Goal: Information Seeking & Learning: Find specific fact

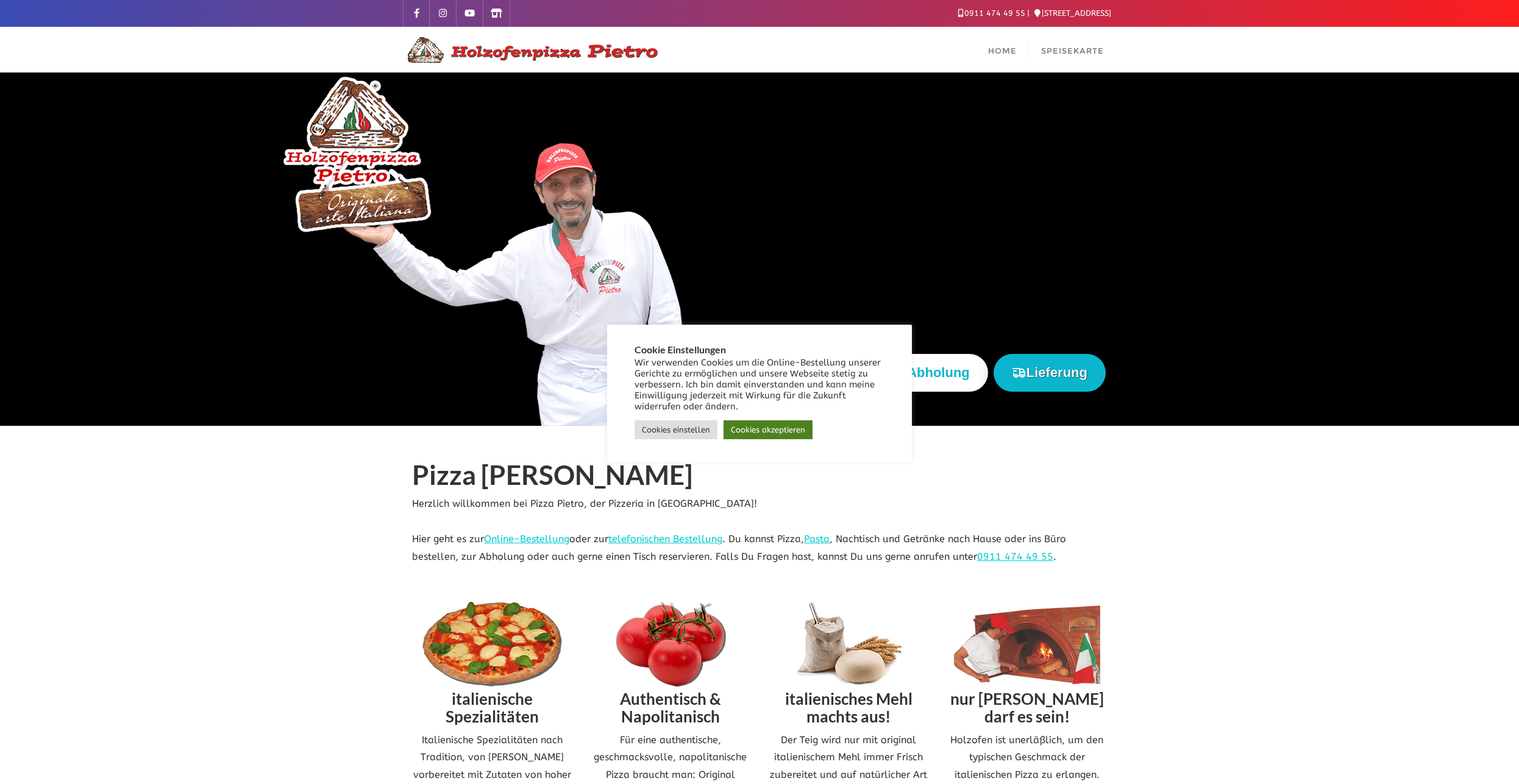
click at [773, 427] on link "Cookies akzeptieren" at bounding box center [768, 429] width 89 height 19
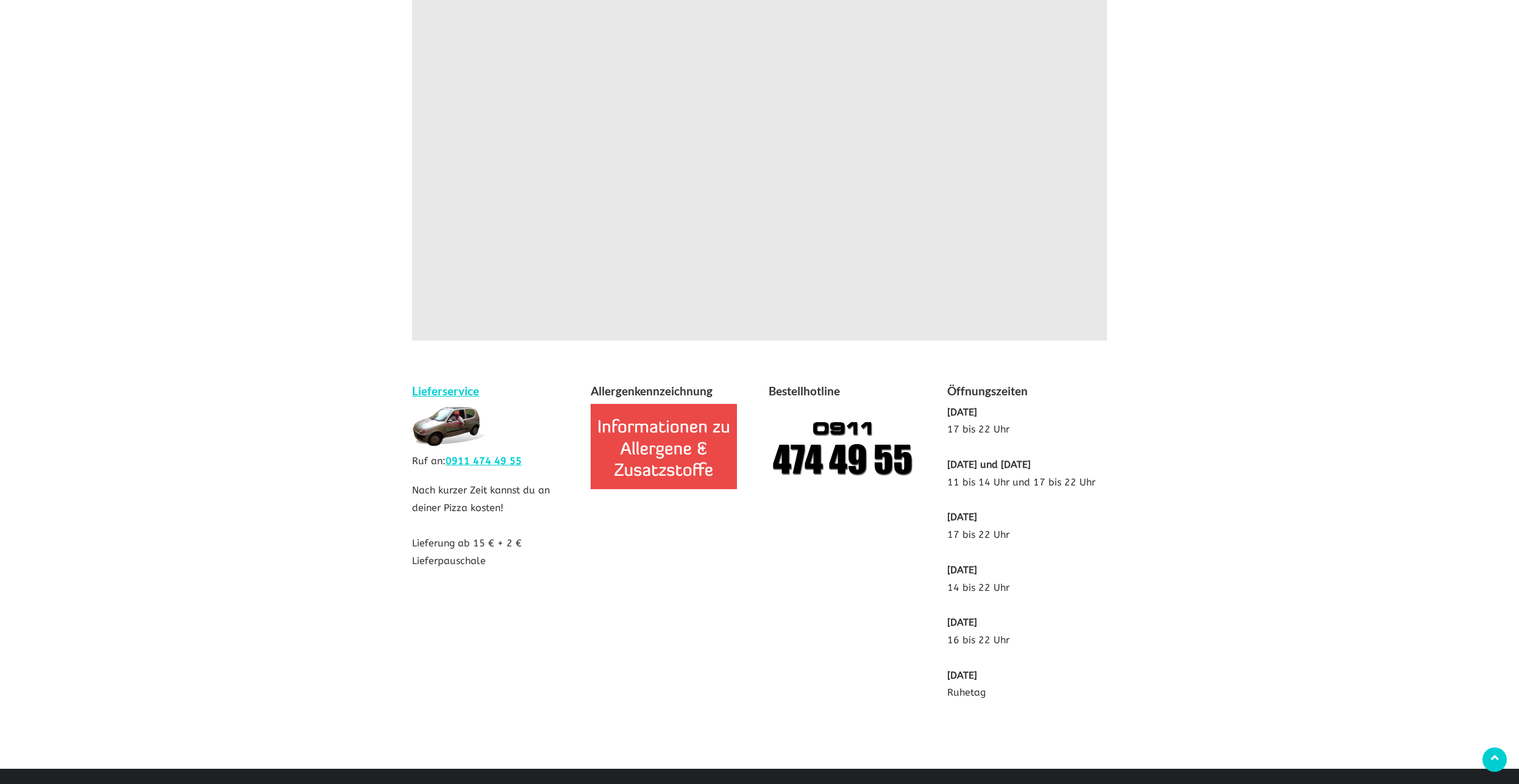
scroll to position [2155, 0]
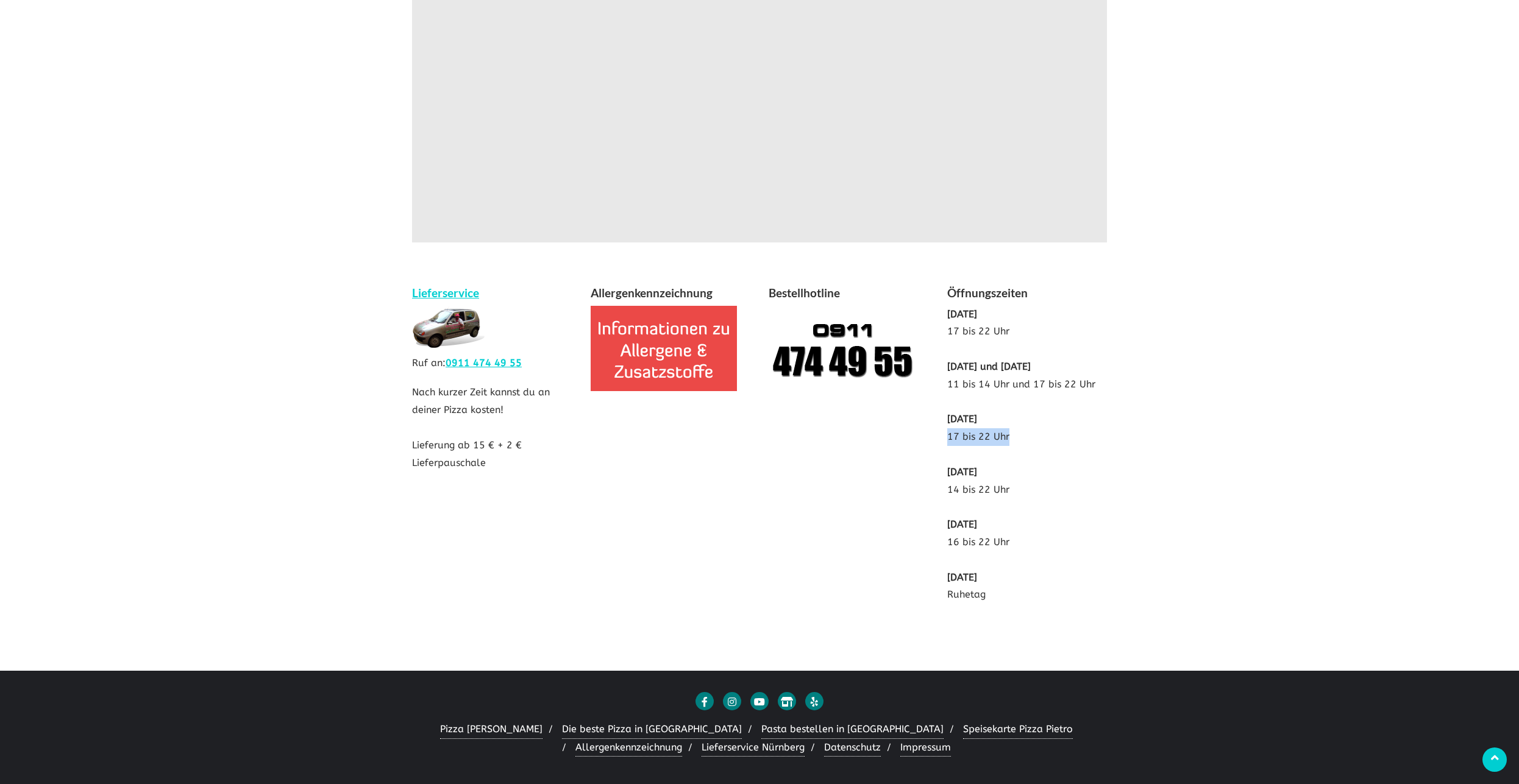
drag, startPoint x: 945, startPoint y: 436, endPoint x: 1023, endPoint y: 438, distance: 78.0
click at [1023, 438] on div "Öffnungszeiten [DATE] 17 bis 22 Uhr [DATE] und [DATE] 11 bis 14 Uhr und 17 bis …" at bounding box center [1027, 450] width 178 height 332
click at [1023, 438] on p "[DATE] 17 bis 22 Uhr [DATE] und [DATE] 11 bis 14 Uhr und 17 bis 22 Uhr [DATE] 1…" at bounding box center [1027, 455] width 161 height 298
click at [776, 473] on div "Lieferservice Ruf an: 0911 474 49 55 Nach kurzer Zeit kannst du an deiner Pizza…" at bounding box center [759, 432] width 713 height 368
drag, startPoint x: 977, startPoint y: 373, endPoint x: 1072, endPoint y: 373, distance: 95.0
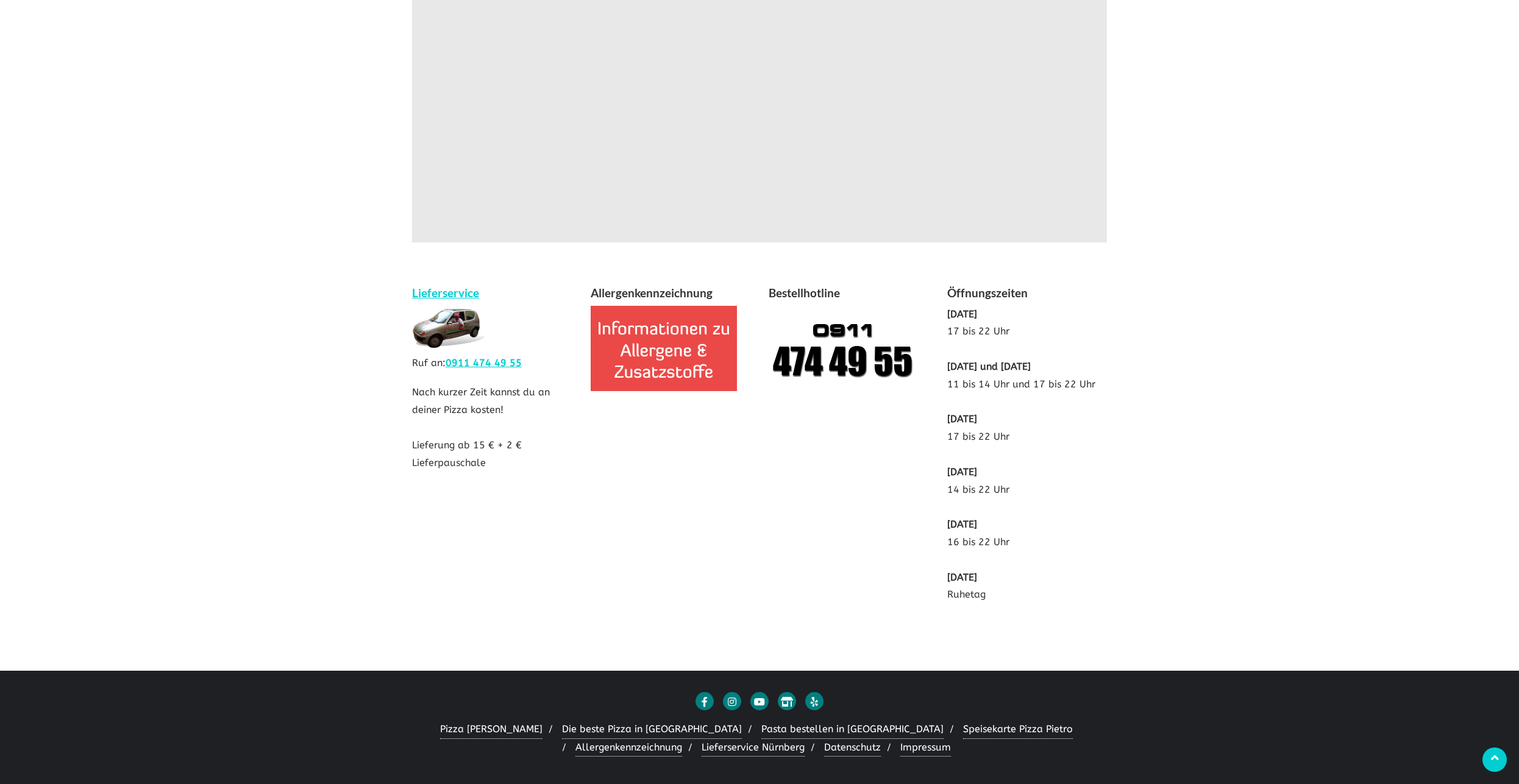
click at [1072, 373] on p "[DATE] 17 bis 22 Uhr [DATE] und [DATE] 11 bis 14 Uhr und 17 bis 22 Uhr [DATE] 1…" at bounding box center [1027, 455] width 161 height 298
click at [1031, 373] on b "[DATE] und [DATE]" at bounding box center [989, 366] width 84 height 11
drag, startPoint x: 950, startPoint y: 365, endPoint x: 1100, endPoint y: 371, distance: 150.1
click at [1100, 371] on p "[DATE] 17 bis 22 Uhr [DATE] und [DATE] 11 bis 14 Uhr und 17 bis 22 Uhr [DATE] 1…" at bounding box center [1027, 455] width 161 height 298
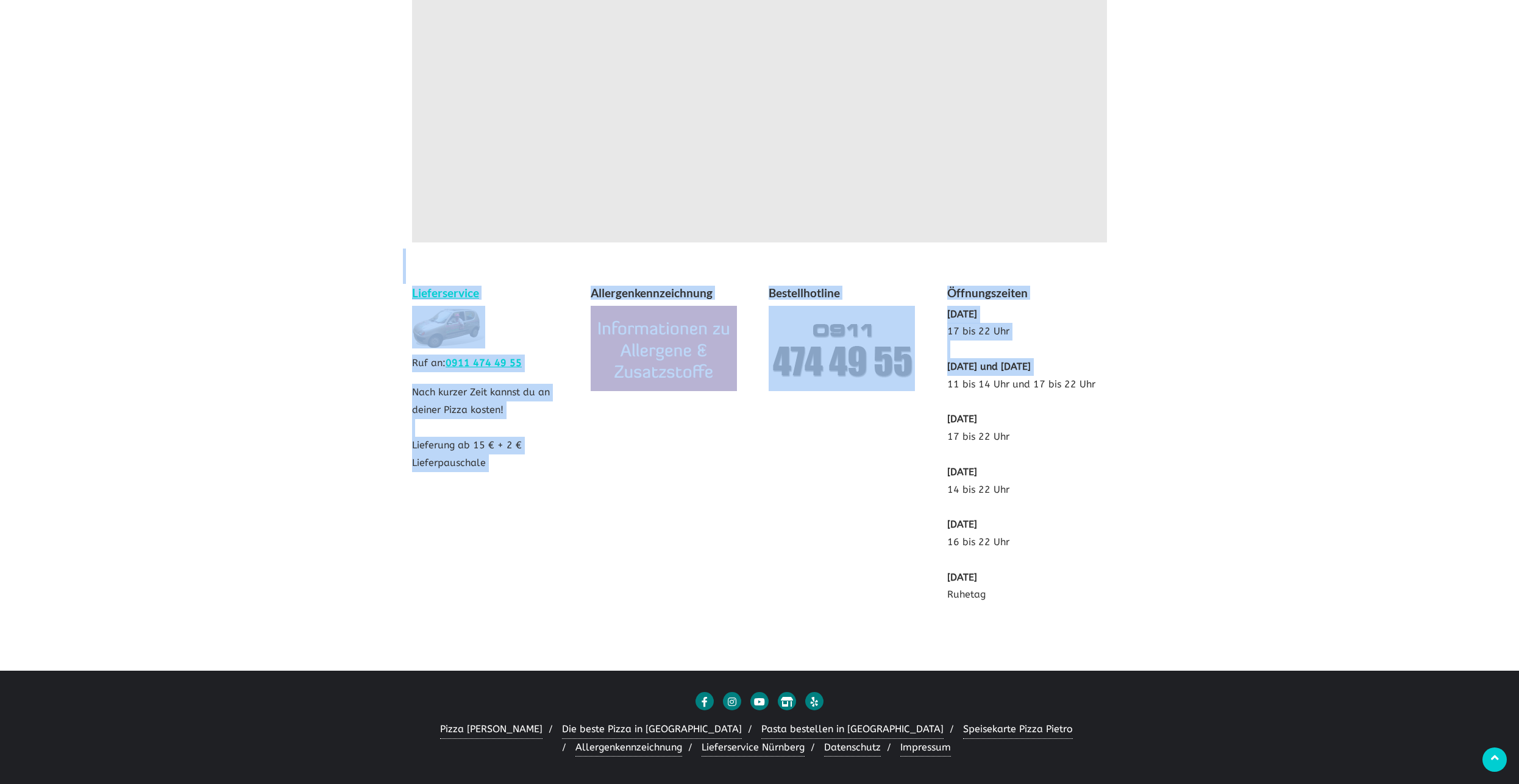
drag, startPoint x: 943, startPoint y: 382, endPoint x: 1166, endPoint y: 390, distance: 223.1
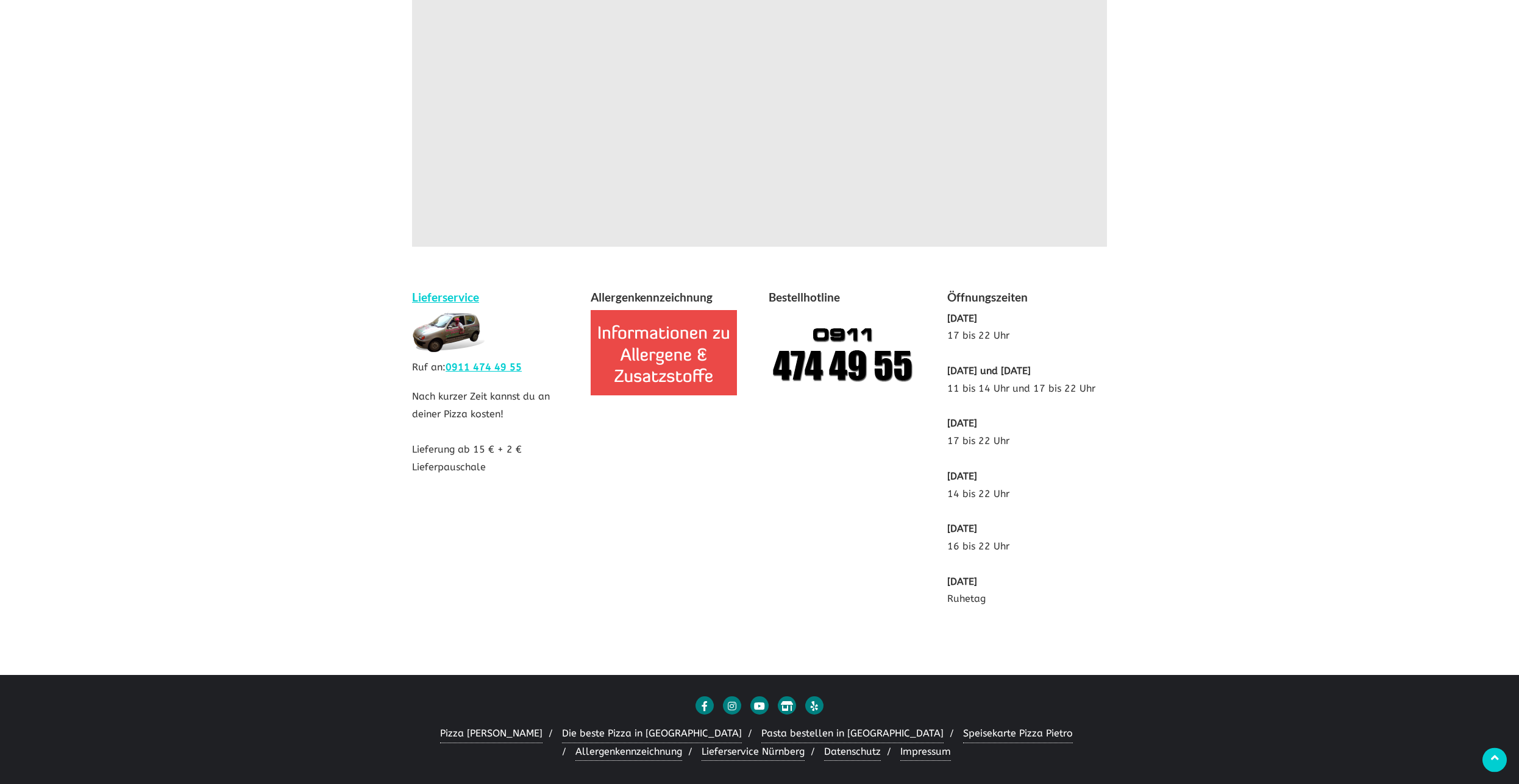
scroll to position [2093, 0]
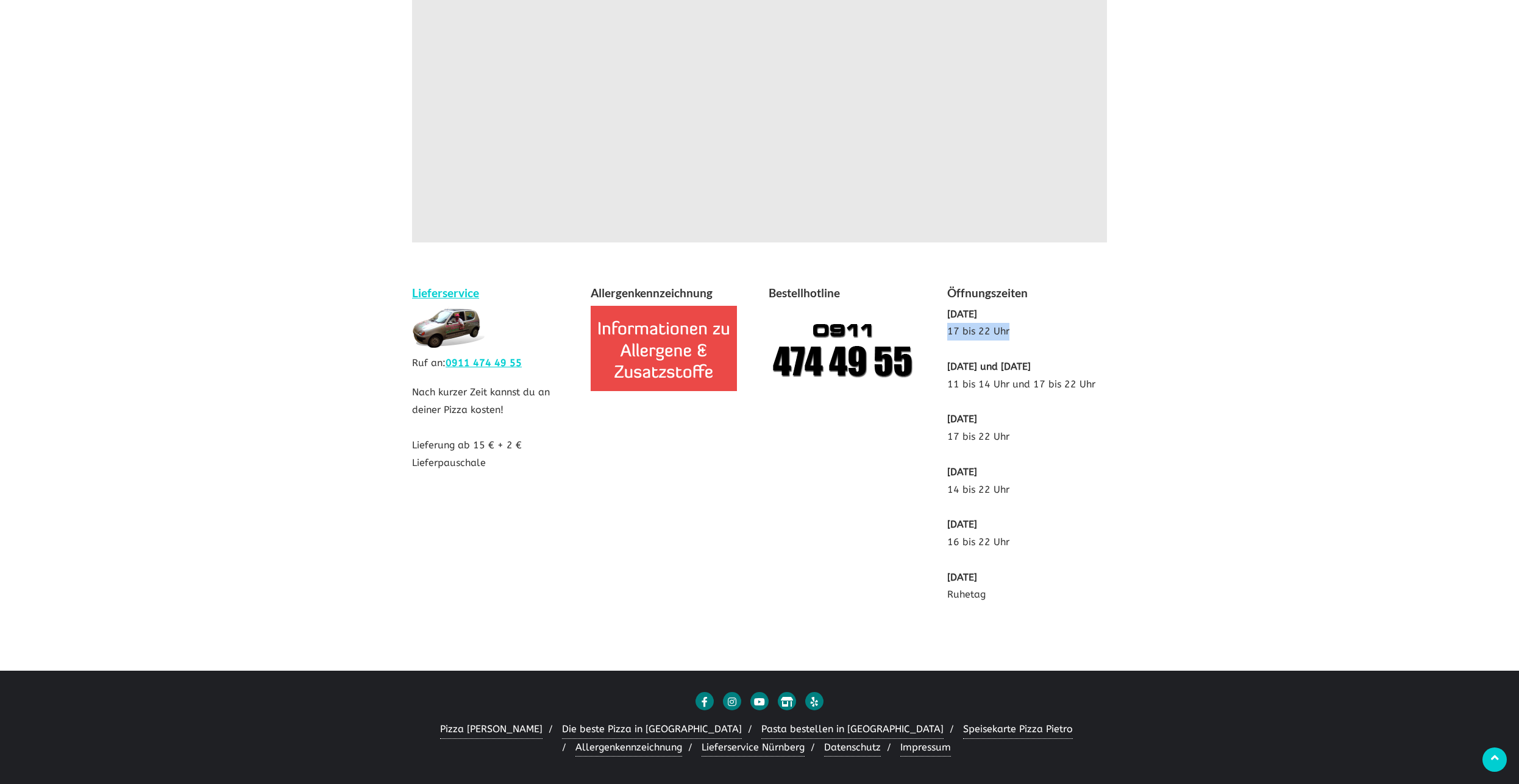
drag, startPoint x: 945, startPoint y: 397, endPoint x: 1008, endPoint y: 397, distance: 63.0
click at [1008, 397] on div "Öffnungszeiten [DATE] 17 bis 22 Uhr [DATE] und [DATE] 11 bis 14 Uhr und 17 bis …" at bounding box center [1027, 450] width 178 height 332
drag, startPoint x: 1053, startPoint y: 402, endPoint x: 1180, endPoint y: 428, distance: 129.6
click at [1058, 405] on p "[DATE] 17 bis 22 Uhr [DATE] und [DATE] 11 bis 14 Uhr und 17 bis 22 Uhr [DATE] 1…" at bounding box center [1027, 455] width 161 height 298
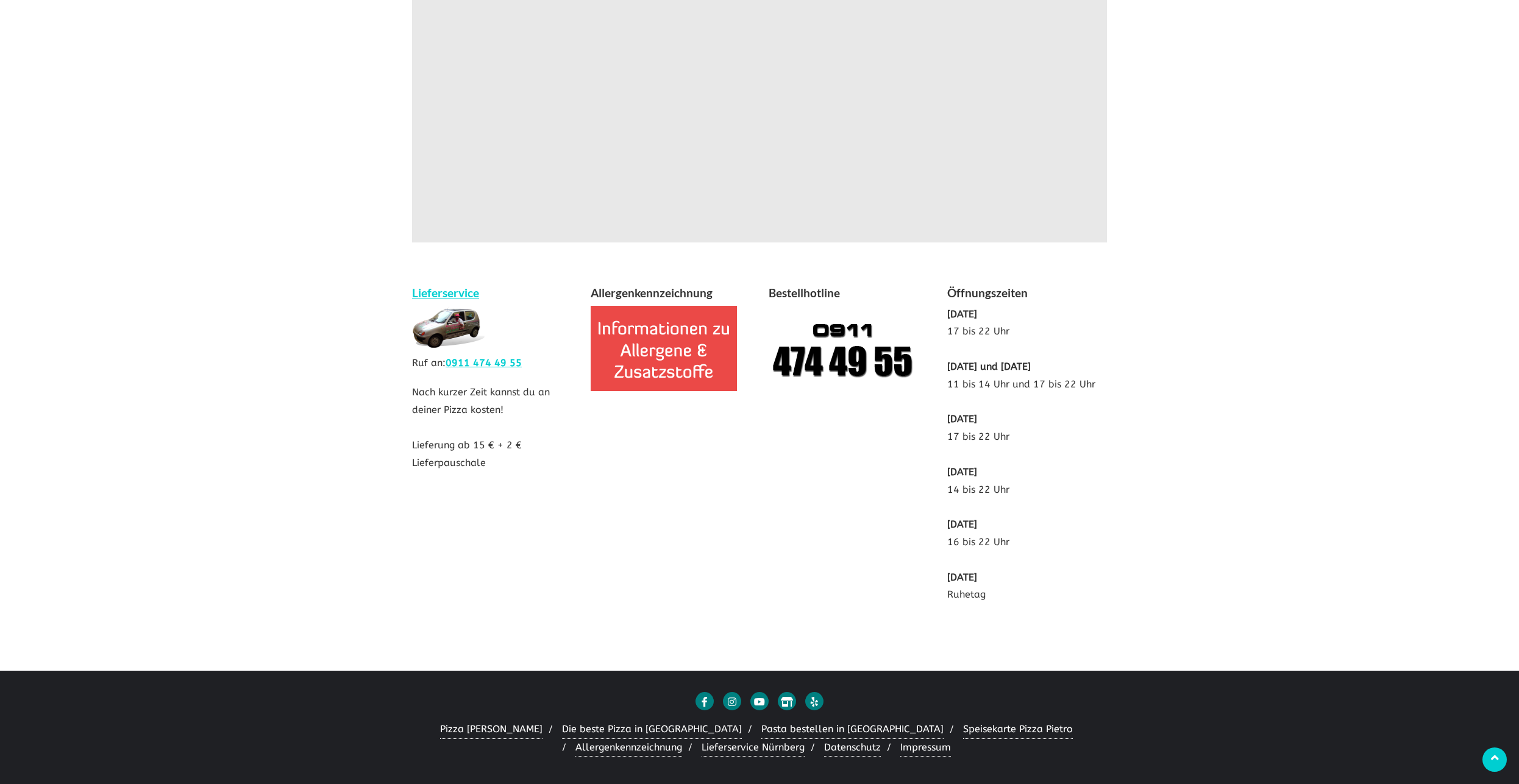
drag, startPoint x: 946, startPoint y: 448, endPoint x: 1087, endPoint y: 450, distance: 141.0
click at [1087, 450] on div "Öffnungszeiten [DATE] 17 bis 22 Uhr [DATE] und [DATE] 11 bis 14 Uhr und 17 bis …" at bounding box center [1027, 450] width 178 height 332
click at [1087, 450] on p "[DATE] 17 bis 22 Uhr [DATE] und [DATE] 11 bis 14 Uhr und 17 bis 22 Uhr [DATE] 1…" at bounding box center [1027, 455] width 161 height 298
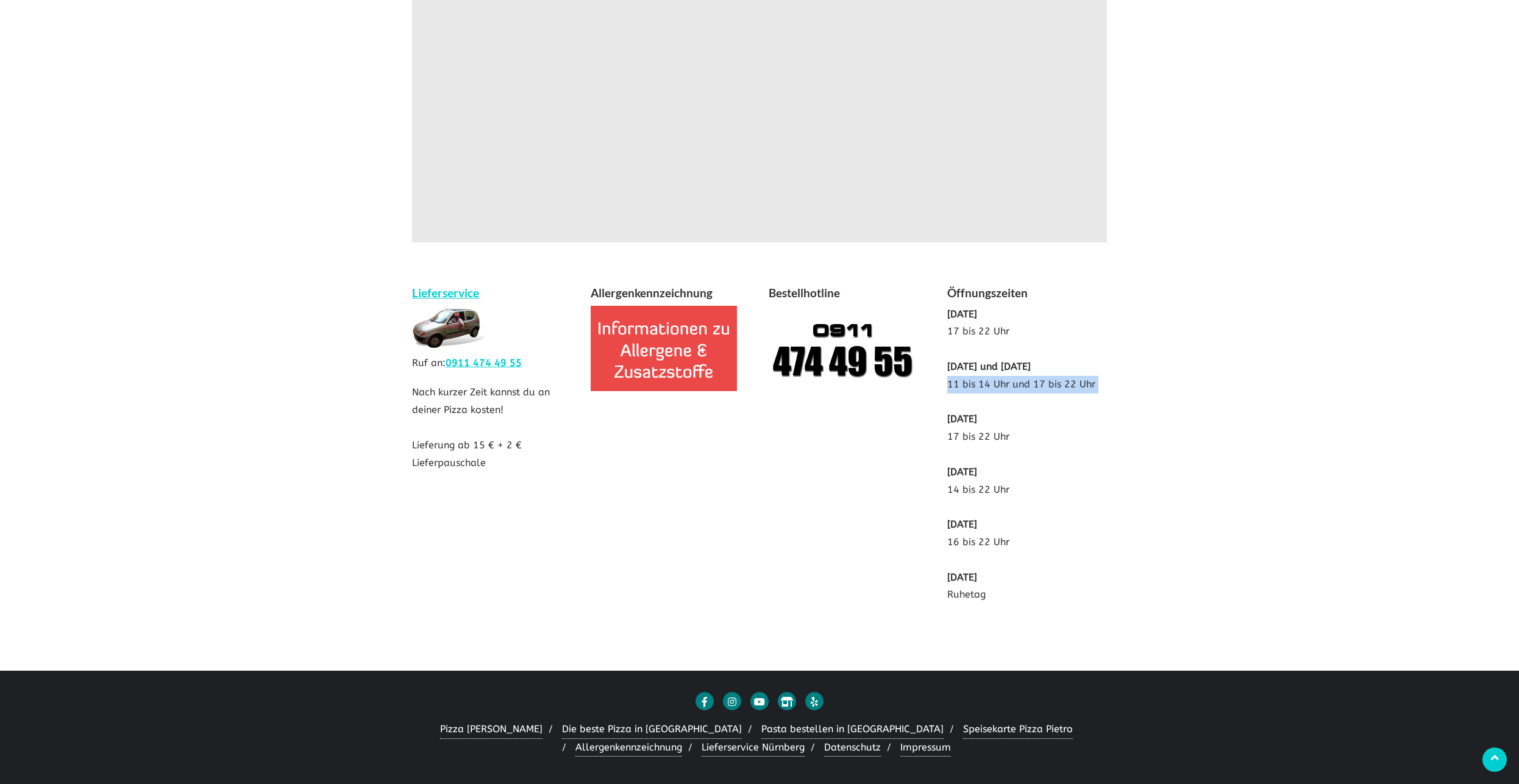
drag, startPoint x: 949, startPoint y: 445, endPoint x: 1042, endPoint y: 460, distance: 94.2
click at [1042, 460] on p "[DATE] 17 bis 22 Uhr [DATE] und [DATE] 11 bis 14 Uhr und 17 bis 22 Uhr [DATE] 1…" at bounding box center [1027, 455] width 161 height 298
click at [1108, 598] on div "Öffnungszeiten [DATE] 17 bis 22 Uhr [DATE] und [DATE] 11 bis 14 Uhr und 17 bis …" at bounding box center [1027, 450] width 178 height 332
click at [607, 579] on div "Lieferservice Ruf an: 0911 474 49 55 Nach kurzer Zeit kannst du an deiner Pizza…" at bounding box center [759, 432] width 713 height 368
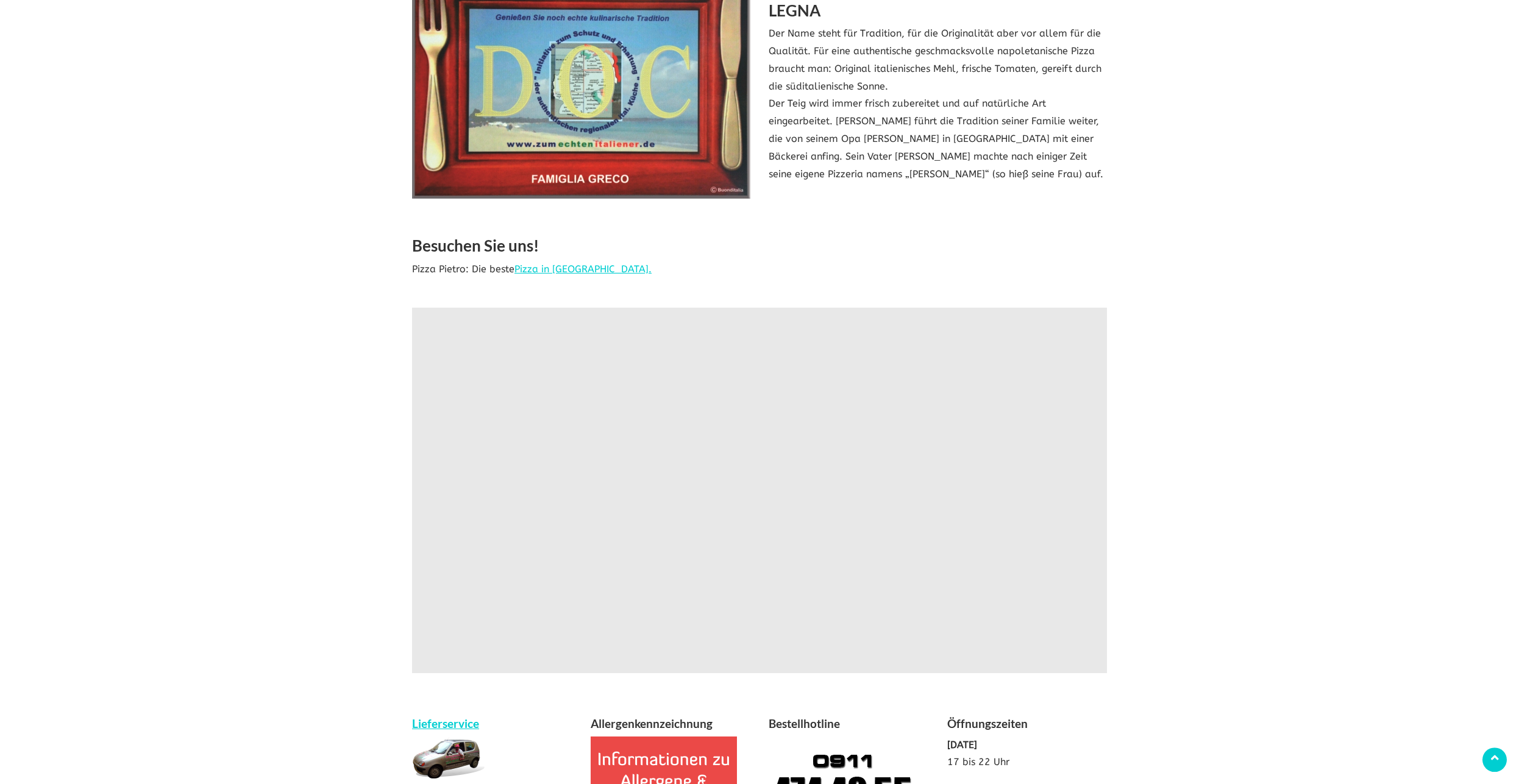
scroll to position [1658, 0]
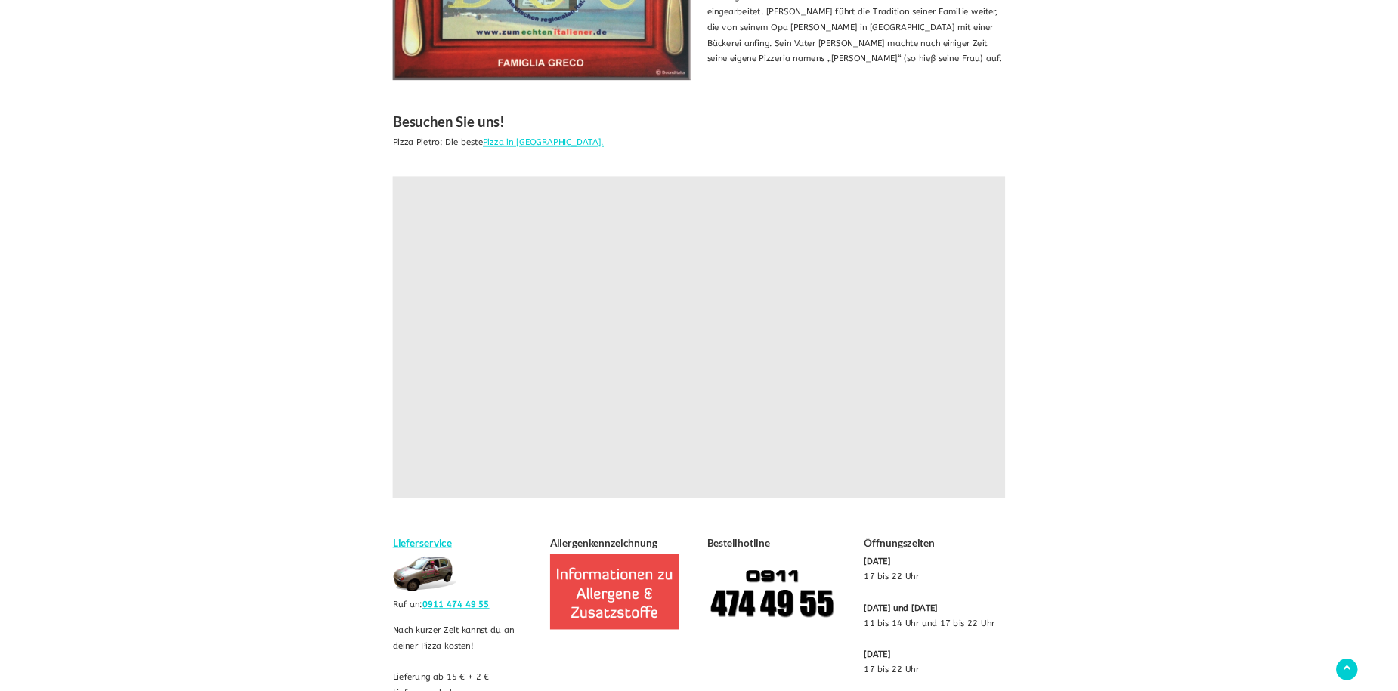
scroll to position [2365, 0]
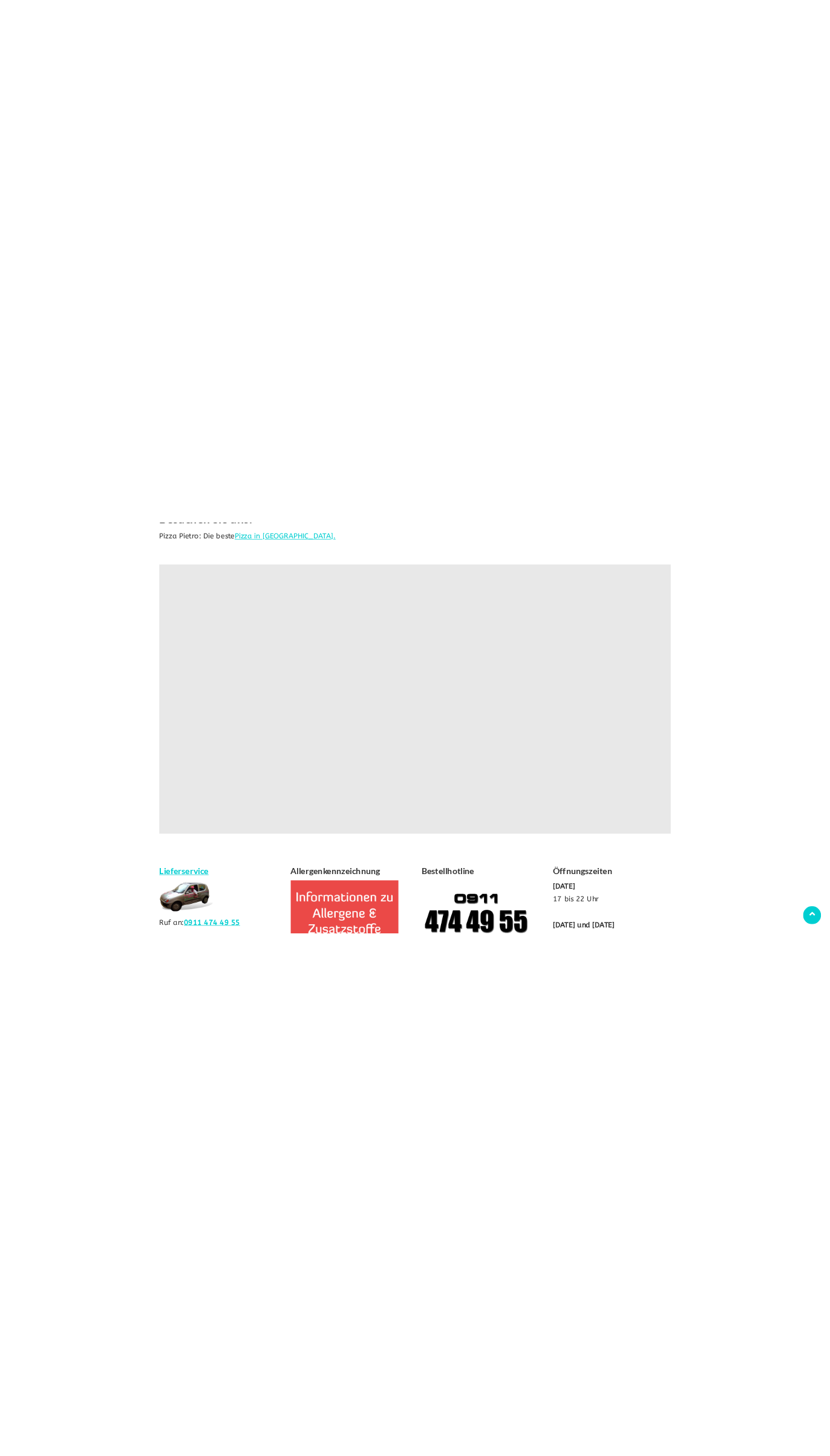
scroll to position [1462, 0]
